Goal: Information Seeking & Learning: Learn about a topic

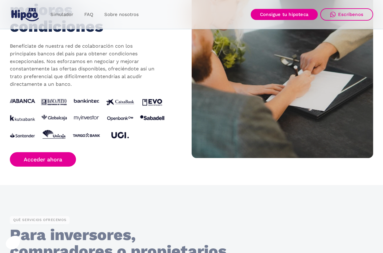
scroll to position [623, 0]
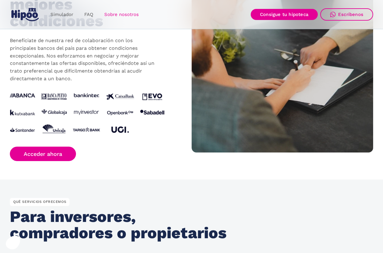
click at [121, 14] on link "Sobre nosotros" at bounding box center [122, 15] width 46 height 12
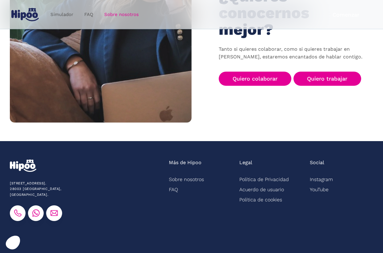
scroll to position [983, 0]
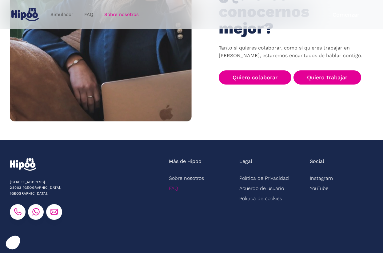
click at [176, 184] on link "FAQ" at bounding box center [173, 189] width 9 height 10
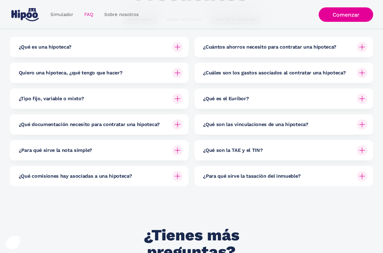
scroll to position [92, 0]
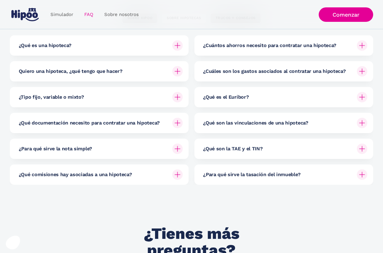
click at [177, 125] on img at bounding box center [177, 123] width 10 height 10
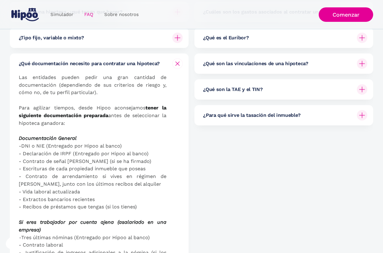
scroll to position [156, 0]
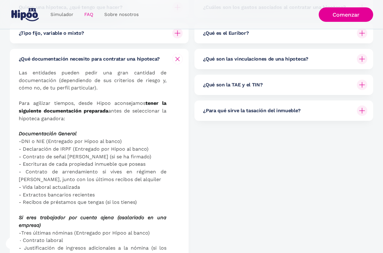
click at [177, 58] on img at bounding box center [177, 58] width 7 height 7
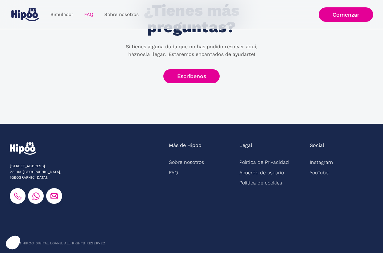
scroll to position [318, 0]
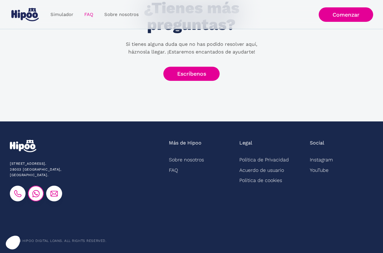
click at [35, 190] on img at bounding box center [35, 193] width 7 height 7
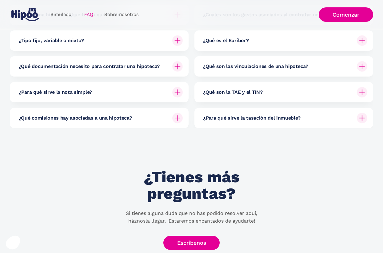
scroll to position [0, 0]
